Goal: Task Accomplishment & Management: Manage account settings

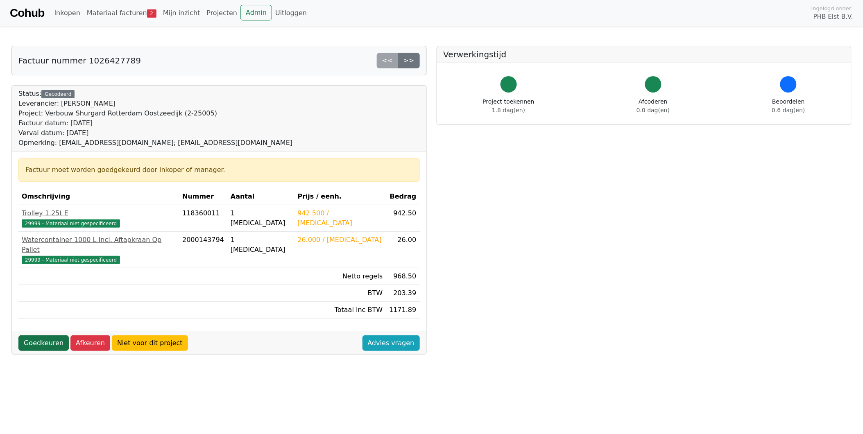
click at [39, 335] on link "Goedkeuren" at bounding box center [43, 343] width 50 height 16
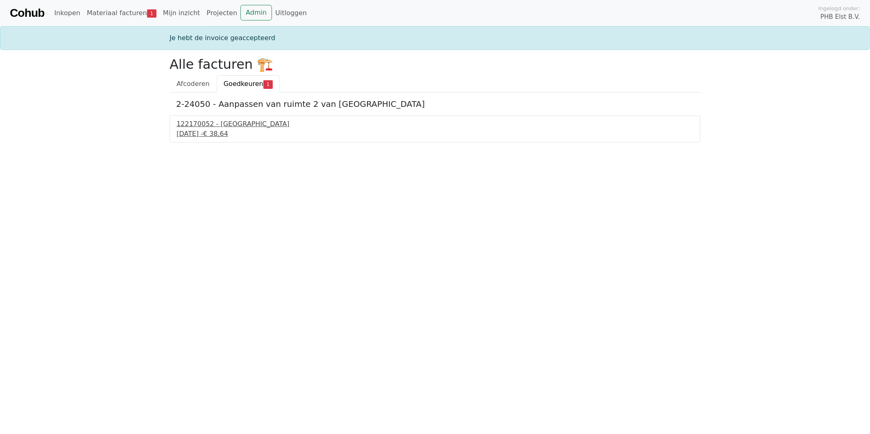
click at [199, 130] on div "[DATE] - € 38,64" at bounding box center [435, 134] width 517 height 10
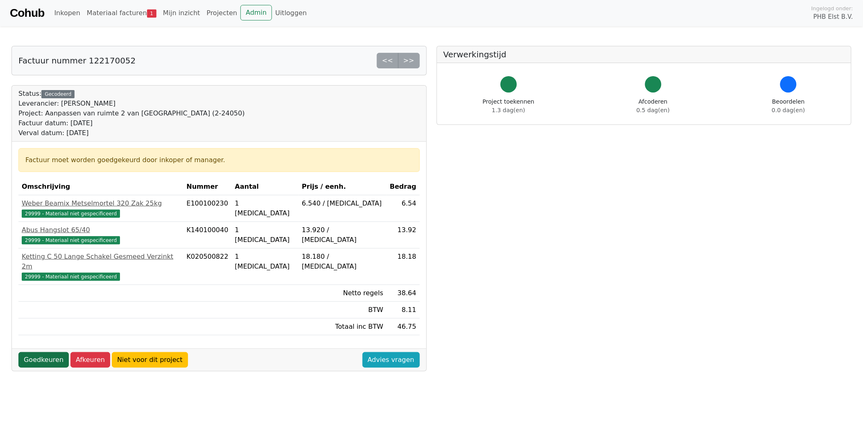
click at [36, 352] on link "Goedkeuren" at bounding box center [43, 360] width 50 height 16
